Goal: Navigation & Orientation: Find specific page/section

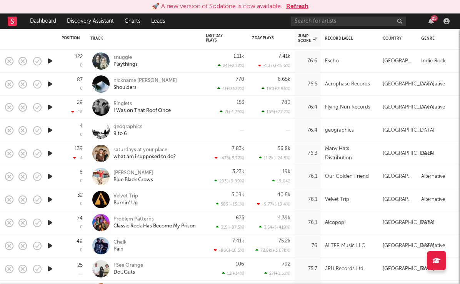
click at [58, 12] on div "🚀 A new version of Sodatone is now available. Refresh" at bounding box center [230, 6] width 460 height 13
click at [52, 17] on link "Dashboard" at bounding box center [43, 20] width 37 height 15
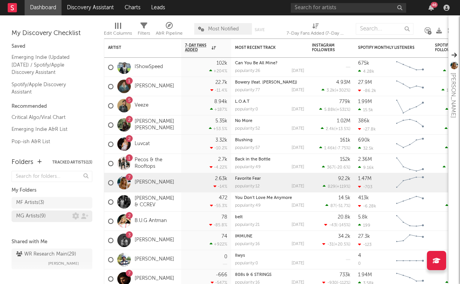
click at [36, 215] on div "MG Artists ( 9 )" at bounding box center [31, 216] width 30 height 9
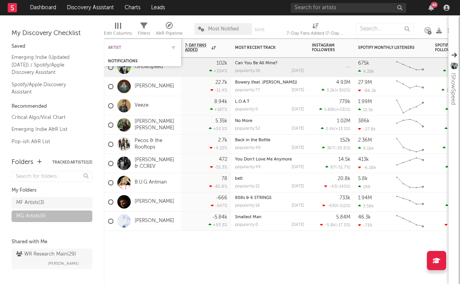
click at [127, 47] on div "Artist" at bounding box center [137, 47] width 58 height 5
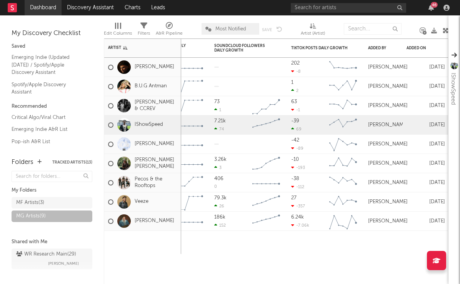
click at [44, 9] on link "Dashboard" at bounding box center [43, 7] width 37 height 15
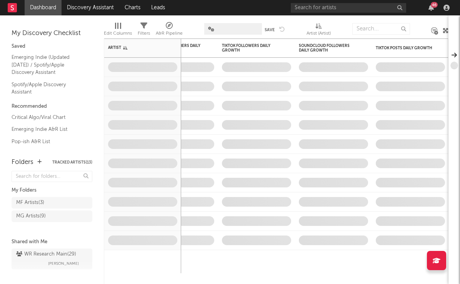
click at [14, 10] on rect at bounding box center [12, 7] width 9 height 9
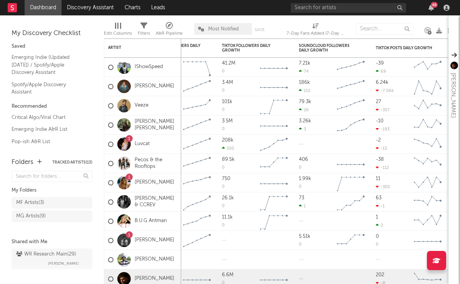
click at [15, 8] on rect at bounding box center [12, 7] width 9 height 9
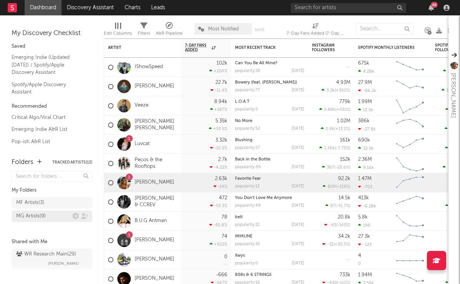
click at [39, 216] on div "MG Artists ( 9 )" at bounding box center [31, 216] width 30 height 9
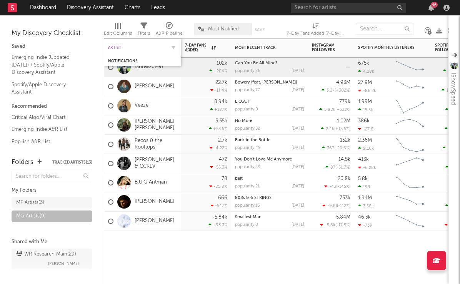
click at [119, 48] on div "Artist" at bounding box center [137, 47] width 58 height 5
